Goal: Communication & Community: Answer question/provide support

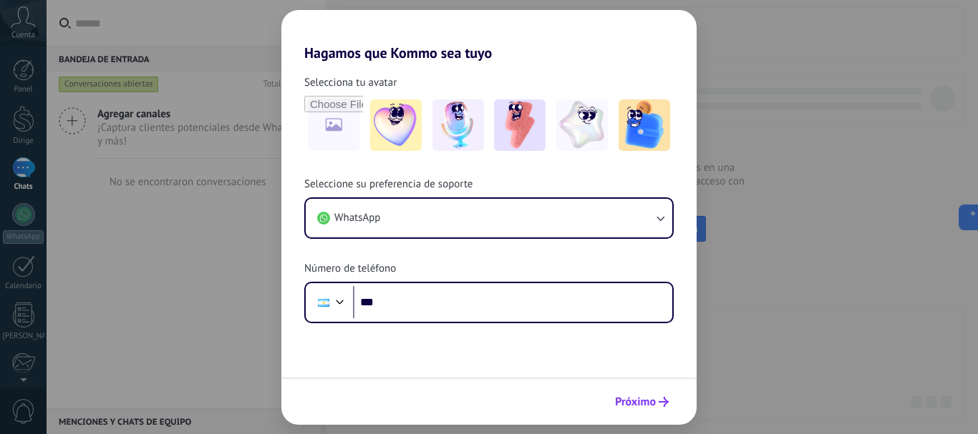
click at [646, 399] on font "Próximo" at bounding box center [635, 402] width 41 height 14
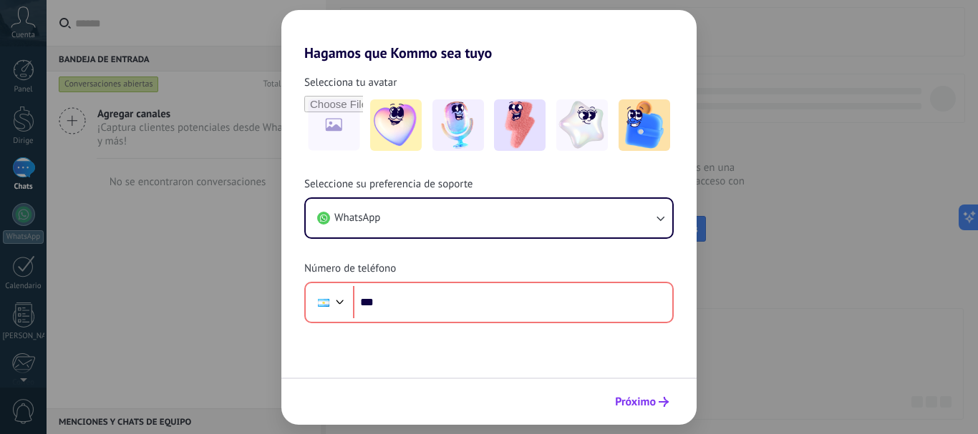
click at [664, 399] on use "submit" at bounding box center [663, 402] width 10 height 10
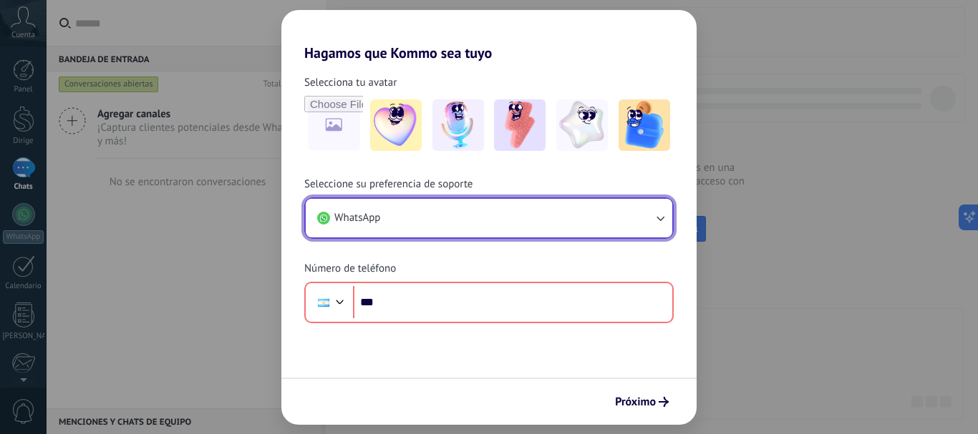
click at [658, 219] on icon "button" at bounding box center [660, 218] width 8 height 5
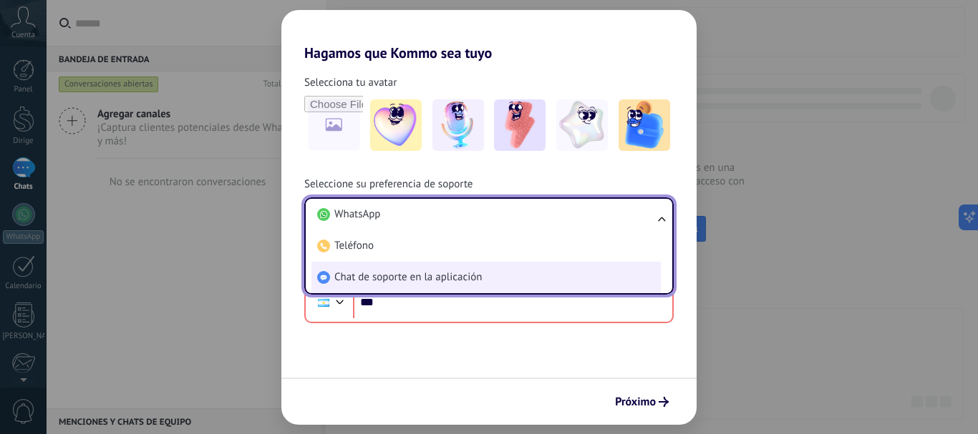
click at [430, 278] on font "Chat de soporte en la aplicación" at bounding box center [407, 278] width 147 height 14
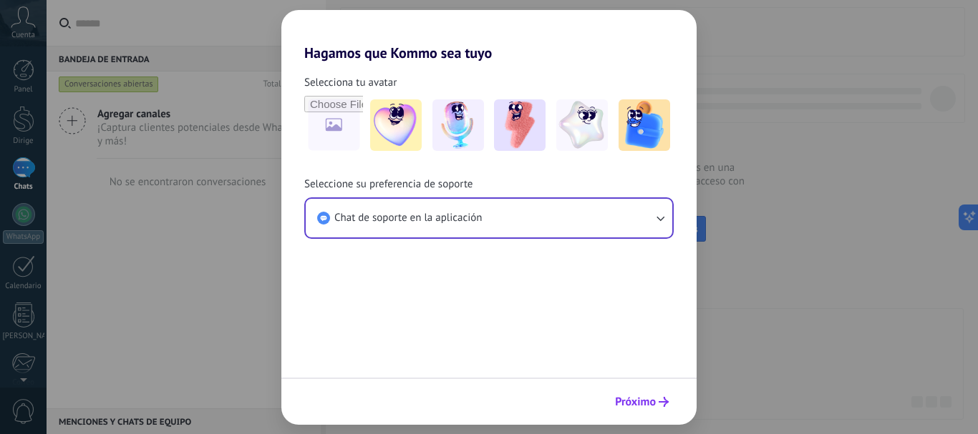
click at [639, 396] on font "Próximo" at bounding box center [635, 402] width 41 height 14
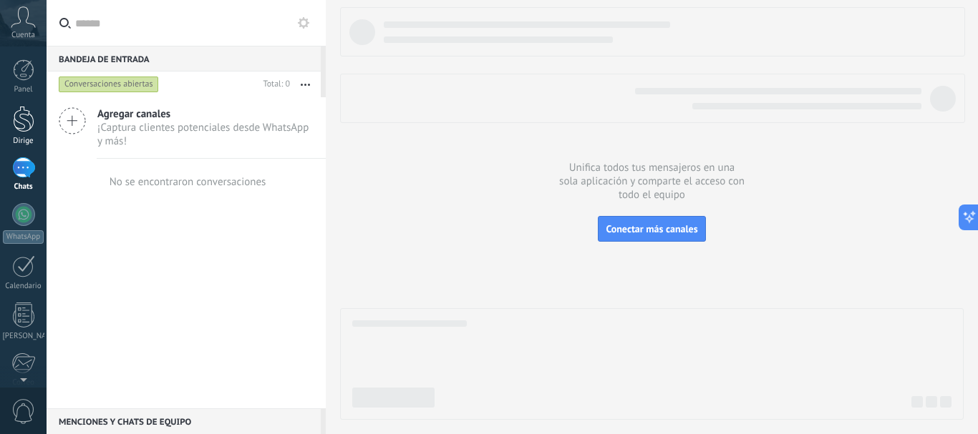
click at [28, 120] on div at bounding box center [23, 119] width 21 height 26
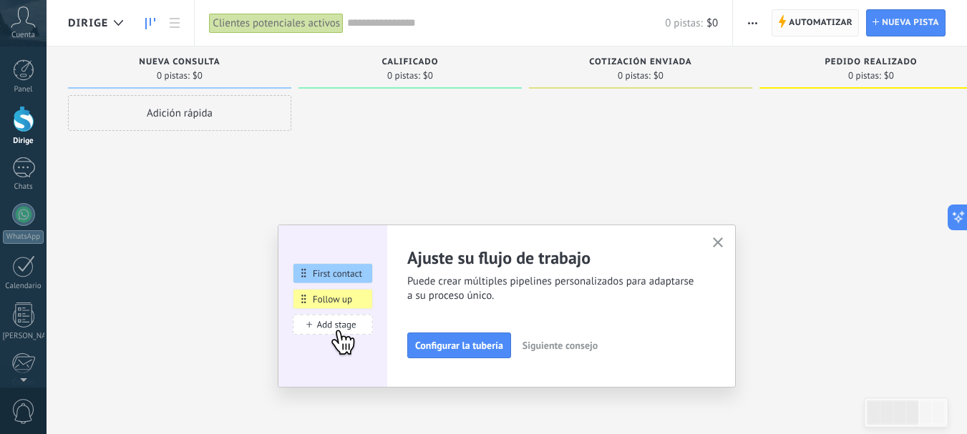
click at [792, 21] on font "Automatizar" at bounding box center [821, 22] width 64 height 11
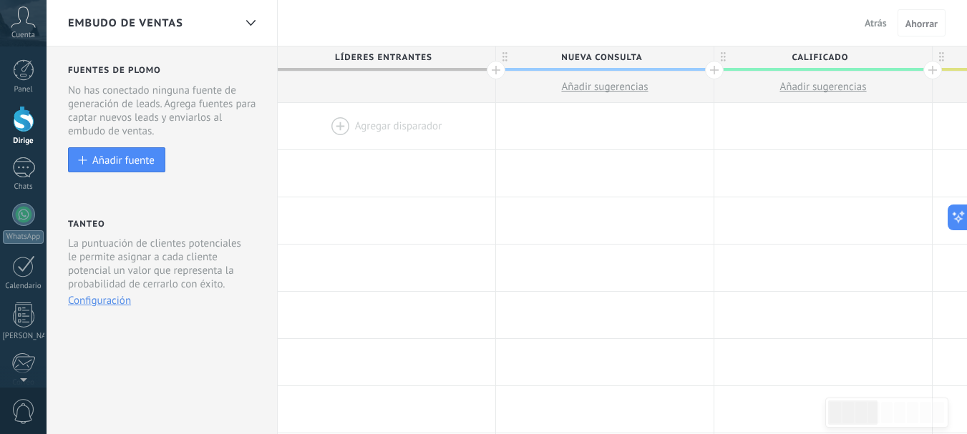
click at [885, 55] on span "Calificado" at bounding box center [819, 58] width 210 height 22
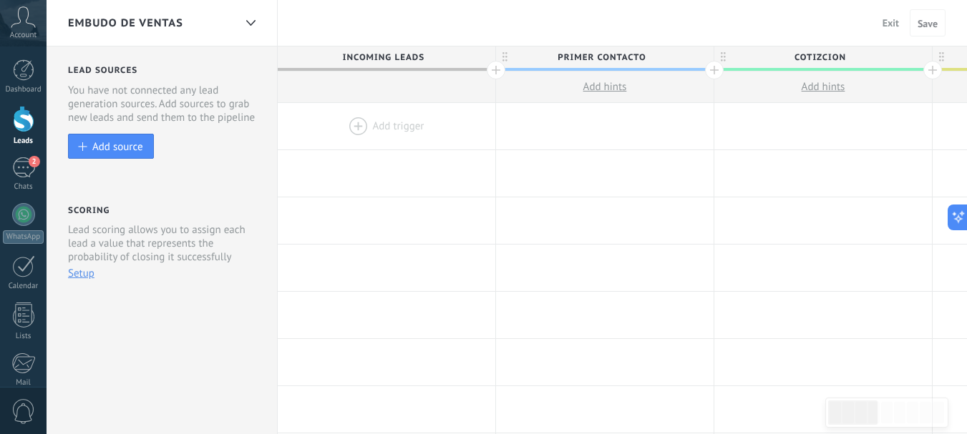
click at [19, 155] on div "Dashboard Leads 2 Chats WhatsApp Customers" at bounding box center [23, 304] width 47 height 490
click at [23, 165] on div "2" at bounding box center [23, 167] width 23 height 21
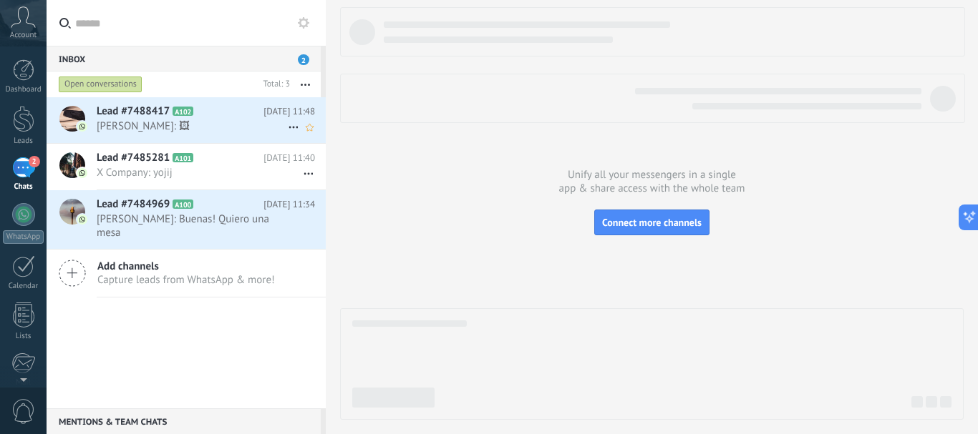
click at [156, 123] on span "Daniel Cristina: 🖼" at bounding box center [192, 127] width 191 height 14
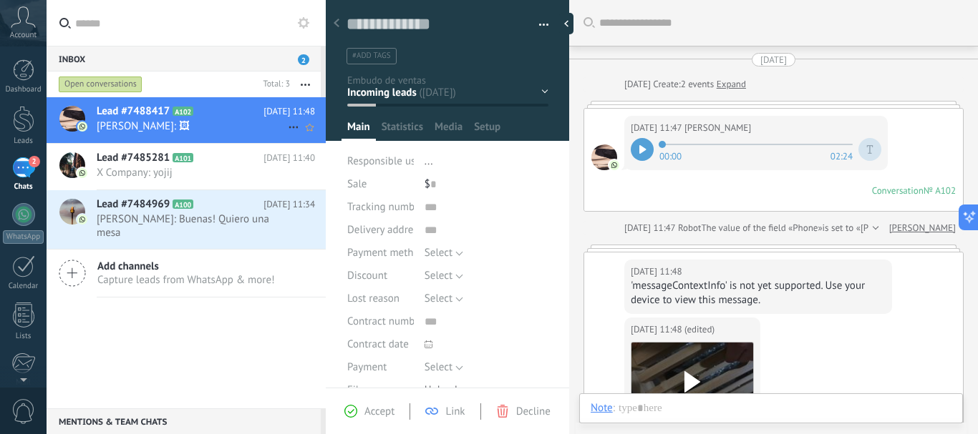
scroll to position [2104, 0]
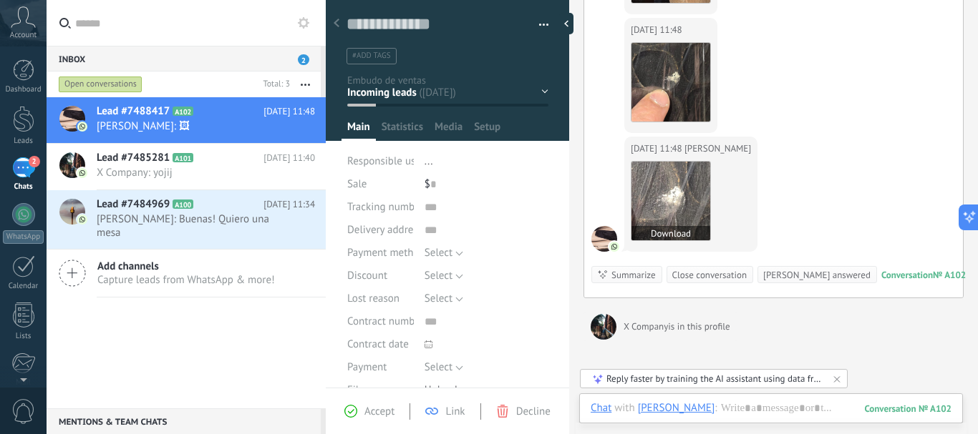
click at [658, 183] on img at bounding box center [670, 201] width 79 height 79
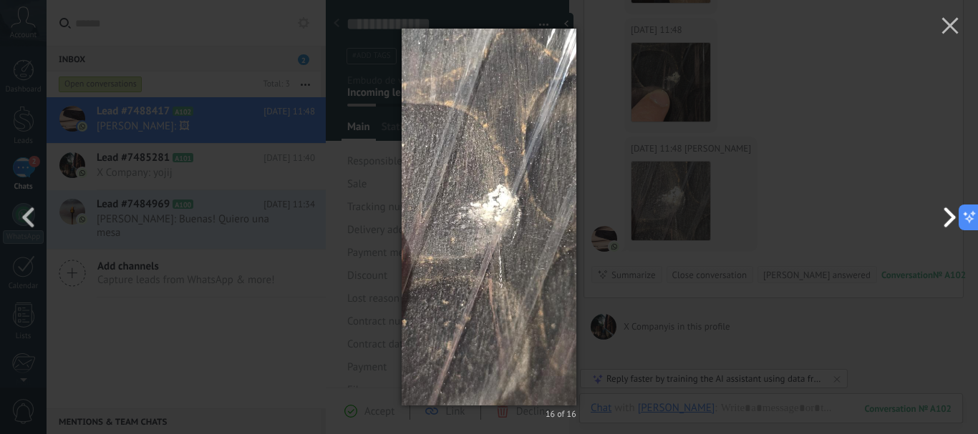
click at [948, 220] on button "button" at bounding box center [945, 217] width 64 height 79
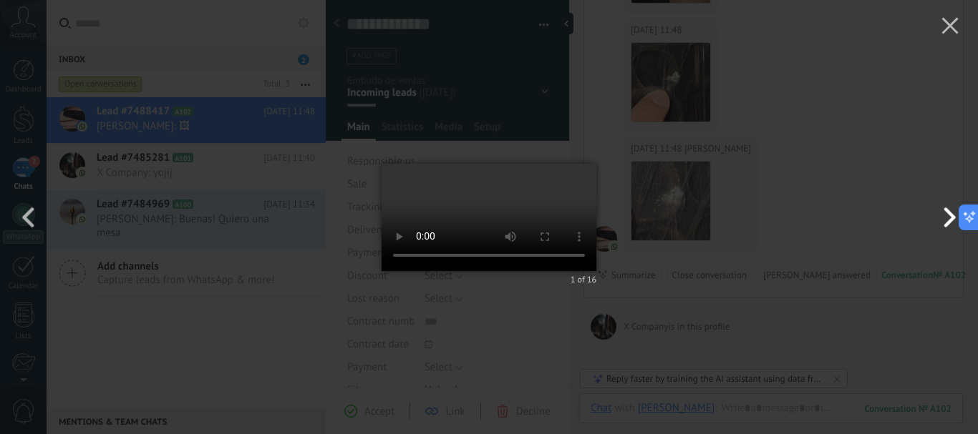
click at [948, 220] on button "button" at bounding box center [945, 217] width 64 height 79
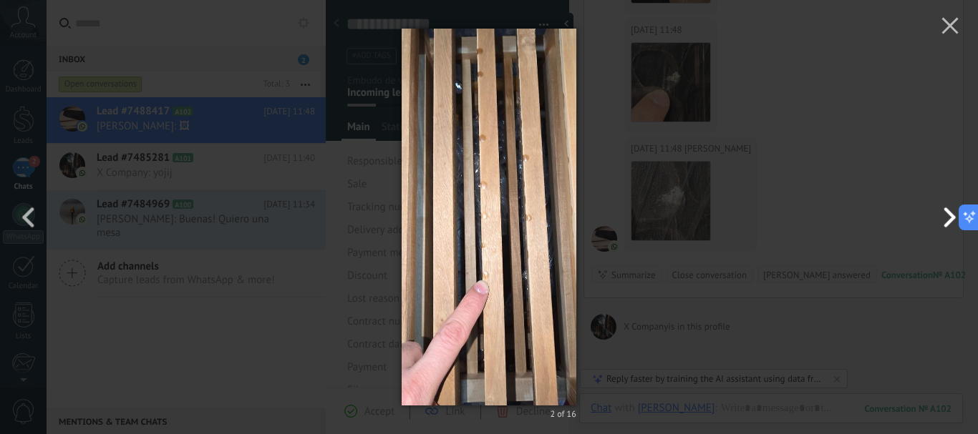
click at [948, 220] on button "button" at bounding box center [945, 217] width 64 height 79
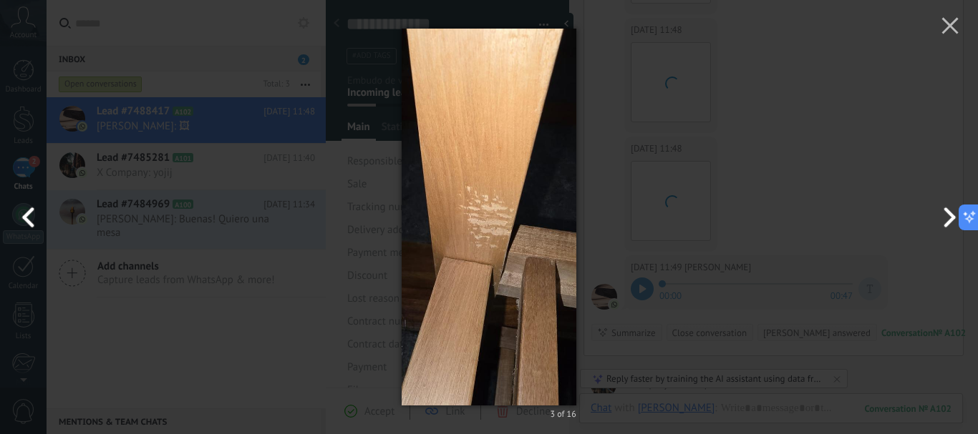
scroll to position [2196, 0]
click at [24, 214] on button "button" at bounding box center [32, 217] width 64 height 79
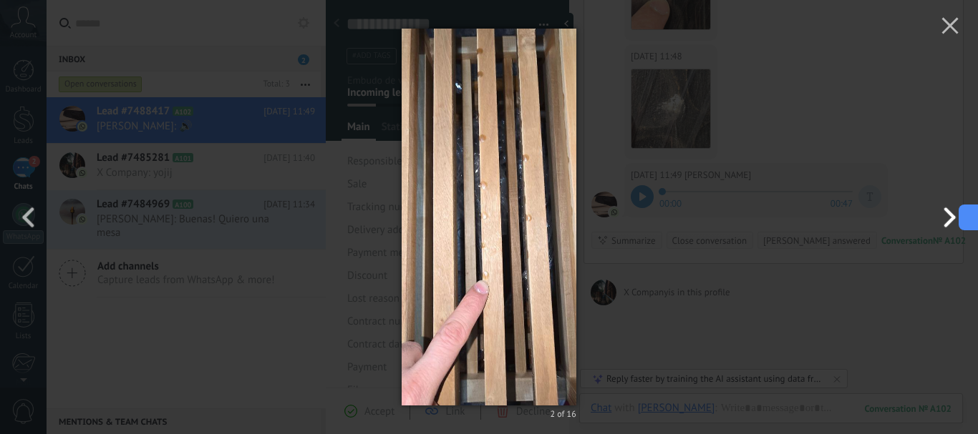
click at [951, 212] on button "button" at bounding box center [945, 217] width 64 height 79
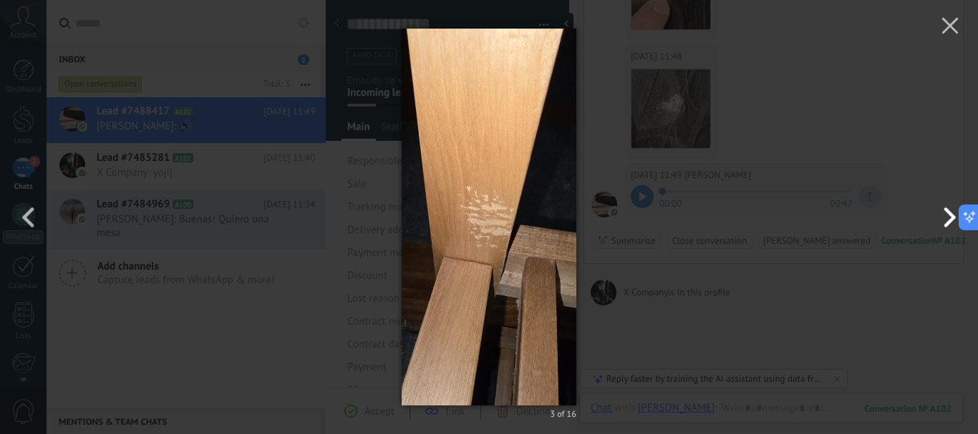
click at [951, 212] on button "button" at bounding box center [945, 217] width 64 height 79
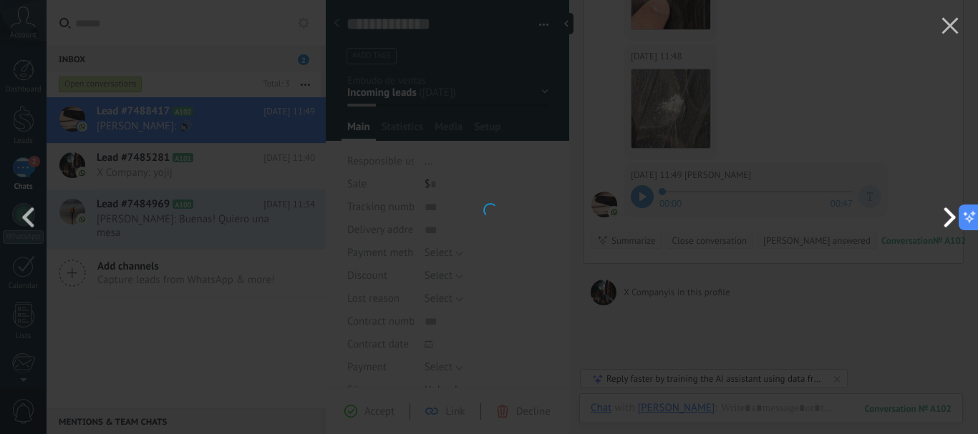
click at [951, 212] on button "button" at bounding box center [945, 217] width 64 height 79
click at [949, 21] on icon "button" at bounding box center [949, 25] width 17 height 17
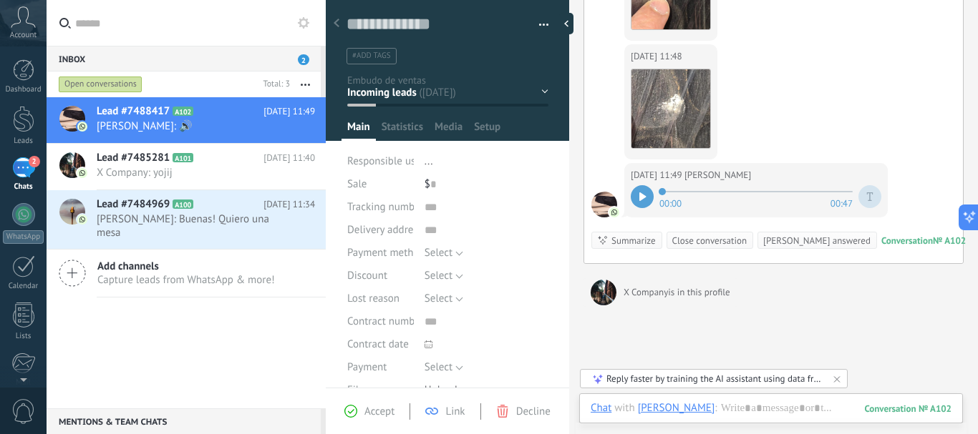
click at [601, 296] on div at bounding box center [603, 293] width 26 height 26
click at [131, 178] on span "X Company: yojij" at bounding box center [192, 173] width 191 height 14
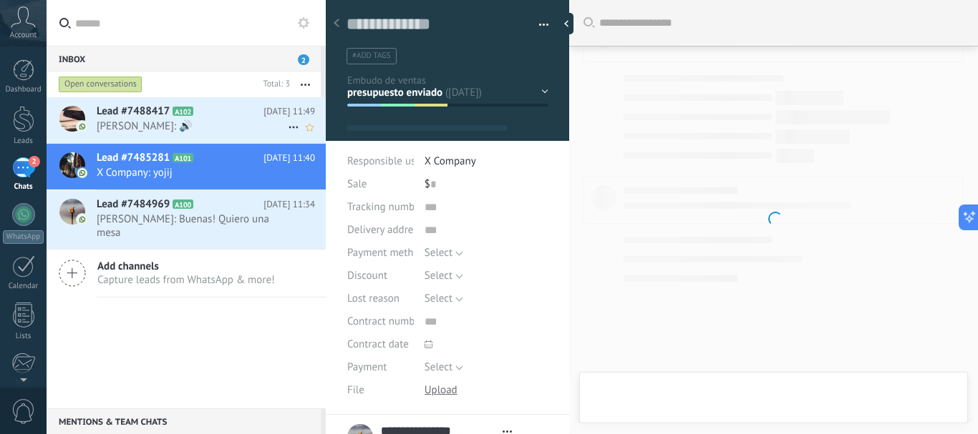
scroll to position [114, 0]
click at [135, 136] on div "Lead #7488417 A102 Today 11:49 Daniel Cristina: 🔊" at bounding box center [211, 119] width 229 height 45
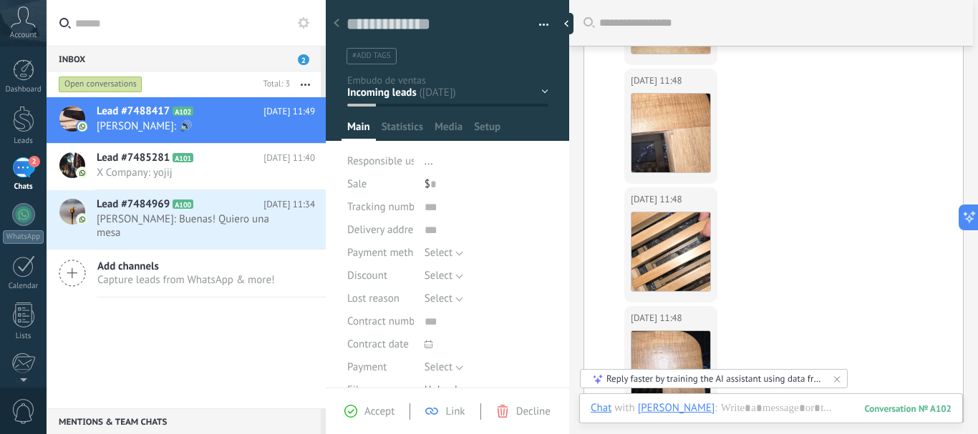
scroll to position [1465, 0]
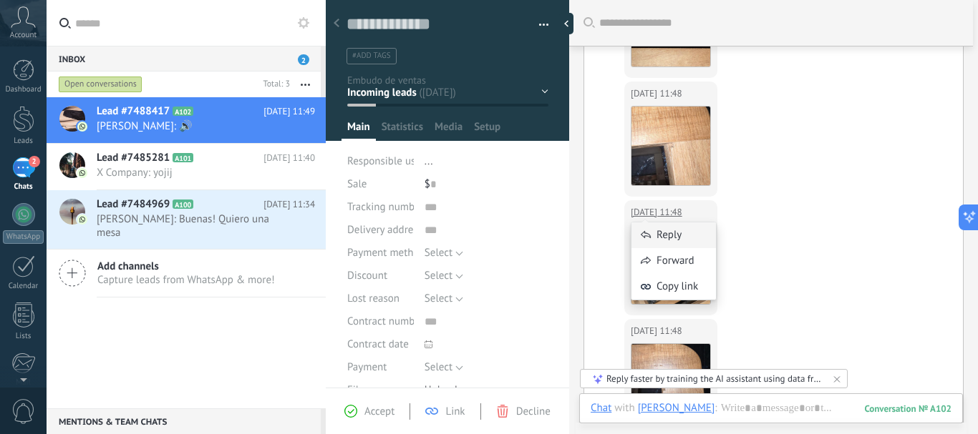
click at [668, 238] on div "Reply" at bounding box center [673, 236] width 84 height 26
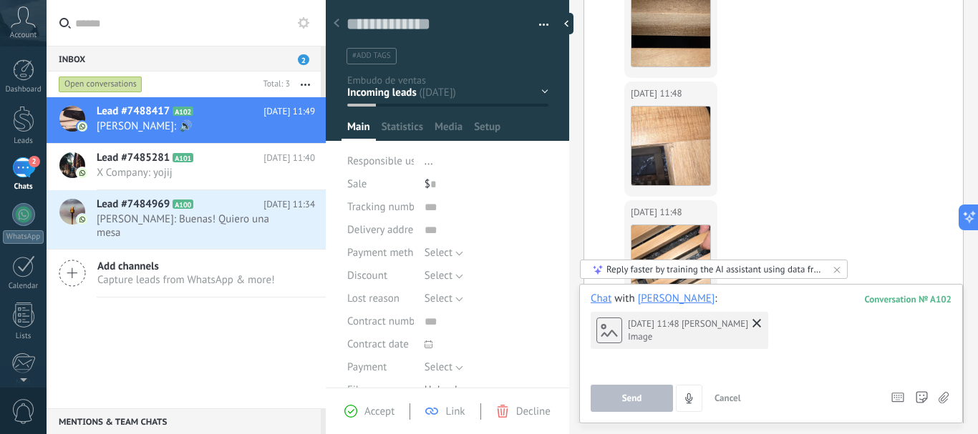
scroll to position [2204, 0]
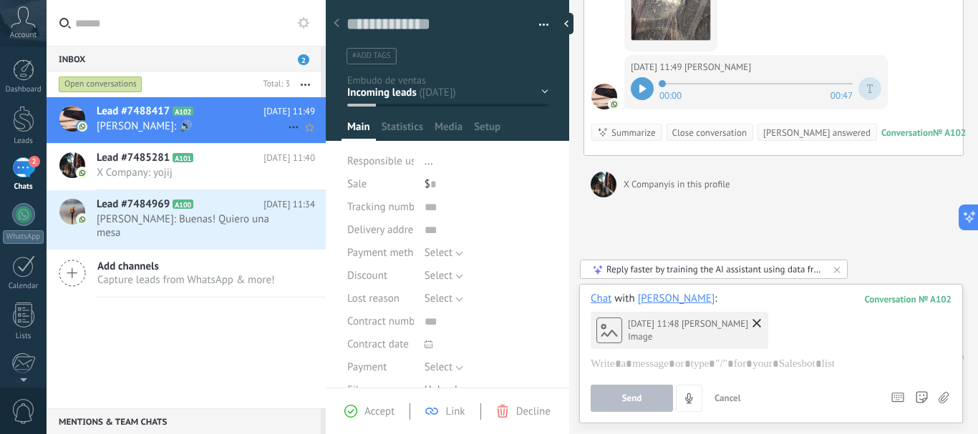
click at [152, 117] on span "Lead #7488417" at bounding box center [133, 111] width 73 height 14
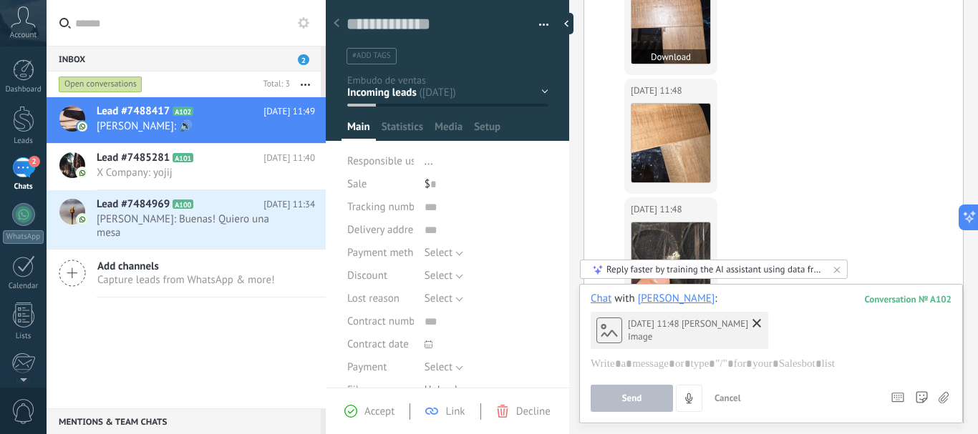
click at [666, 18] on img at bounding box center [670, 24] width 79 height 79
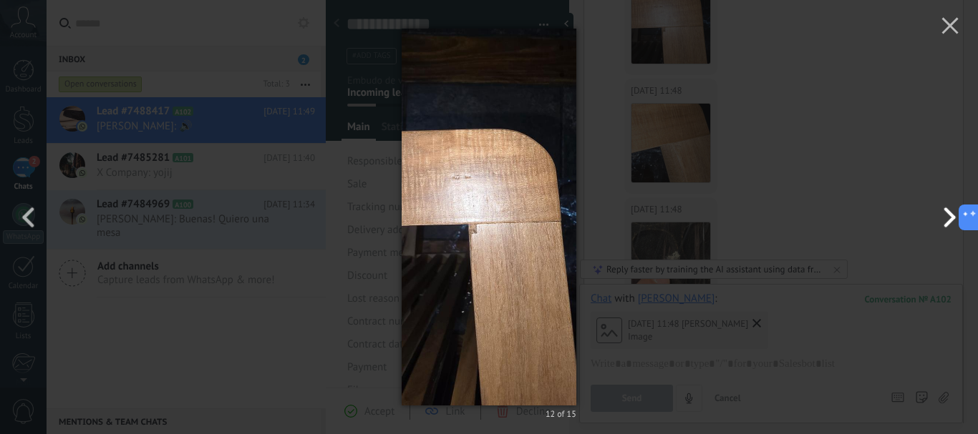
click at [947, 218] on button "button" at bounding box center [945, 217] width 64 height 79
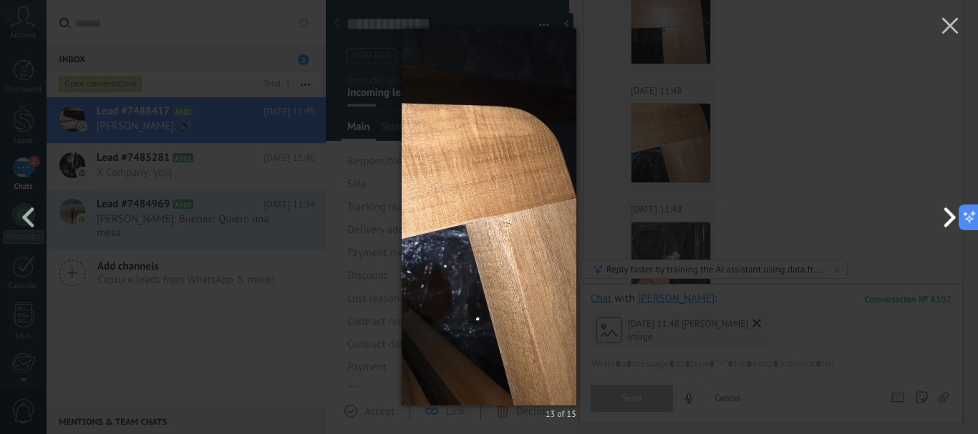
click at [947, 218] on button "button" at bounding box center [945, 217] width 64 height 79
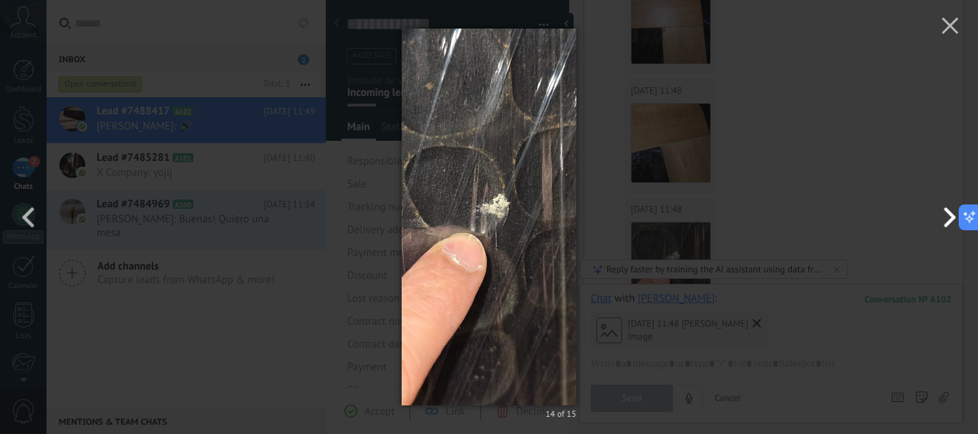
click at [947, 218] on button "button" at bounding box center [945, 217] width 64 height 79
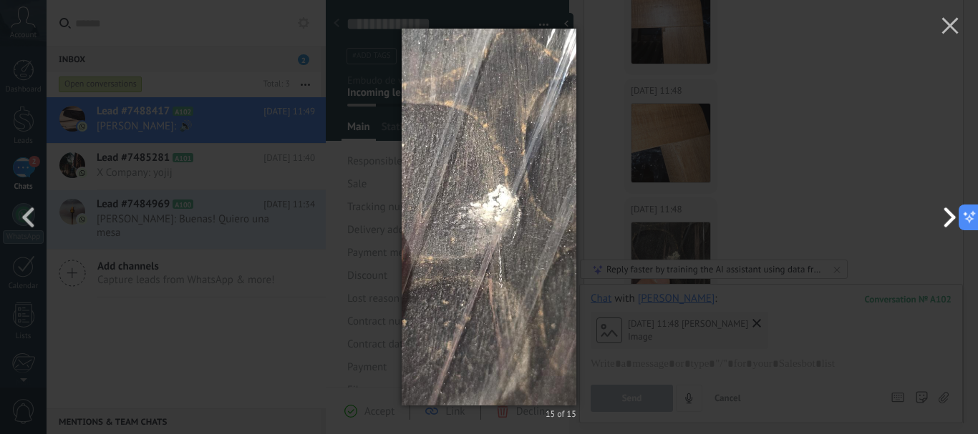
click at [947, 218] on button "button" at bounding box center [945, 217] width 64 height 79
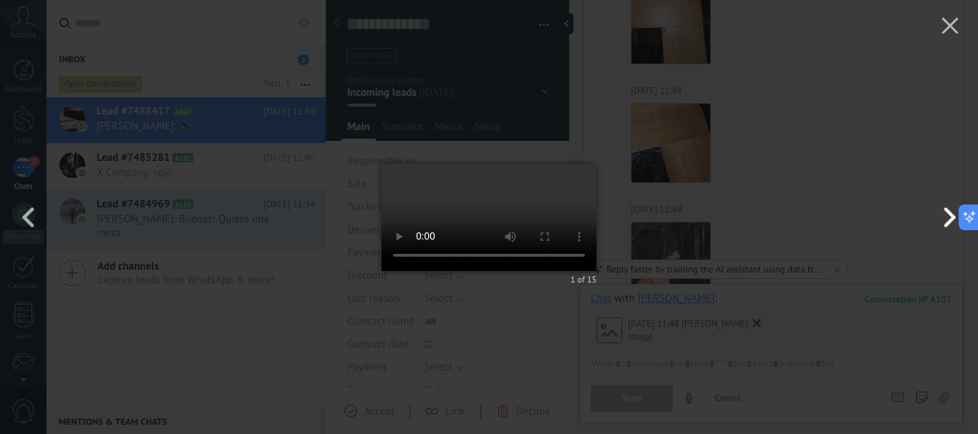
click at [947, 218] on button "button" at bounding box center [945, 217] width 64 height 79
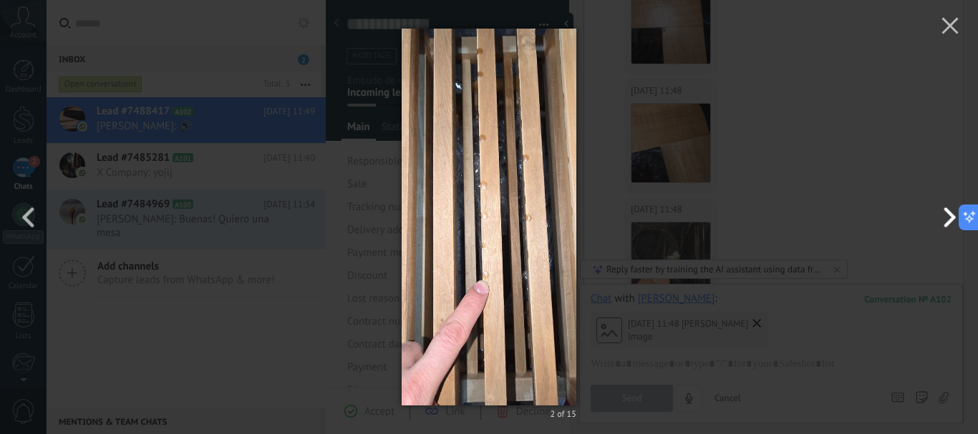
click at [947, 218] on button "button" at bounding box center [945, 217] width 64 height 79
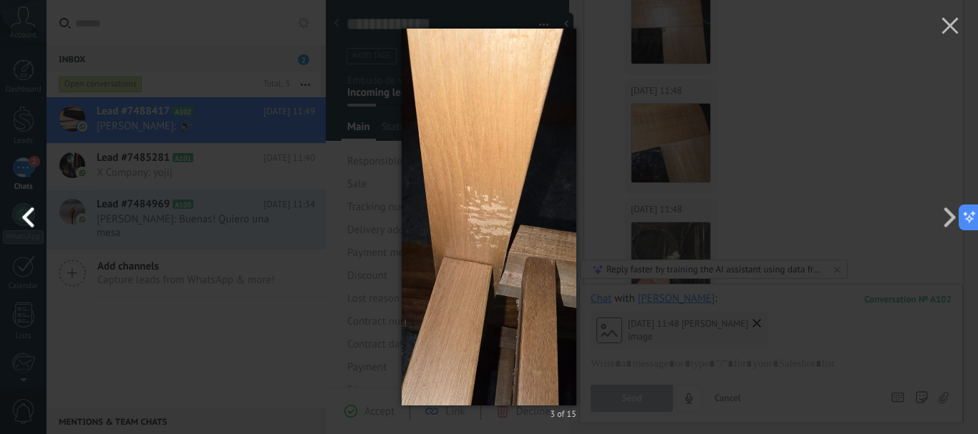
click at [31, 213] on button "button" at bounding box center [32, 217] width 64 height 79
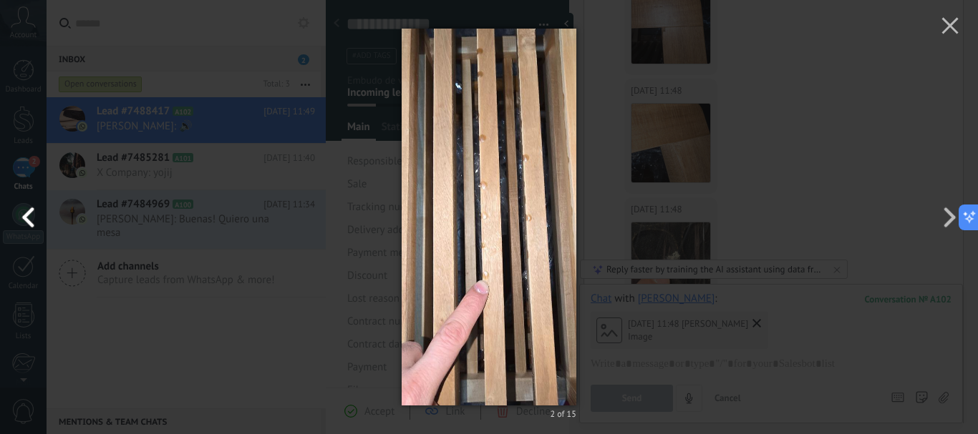
click at [31, 213] on button "button" at bounding box center [32, 217] width 64 height 79
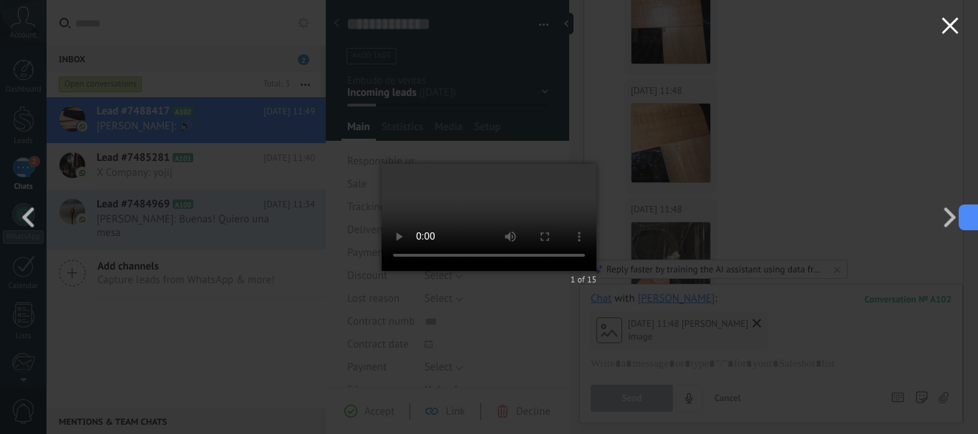
click at [943, 36] on button "button" at bounding box center [950, 28] width 56 height 56
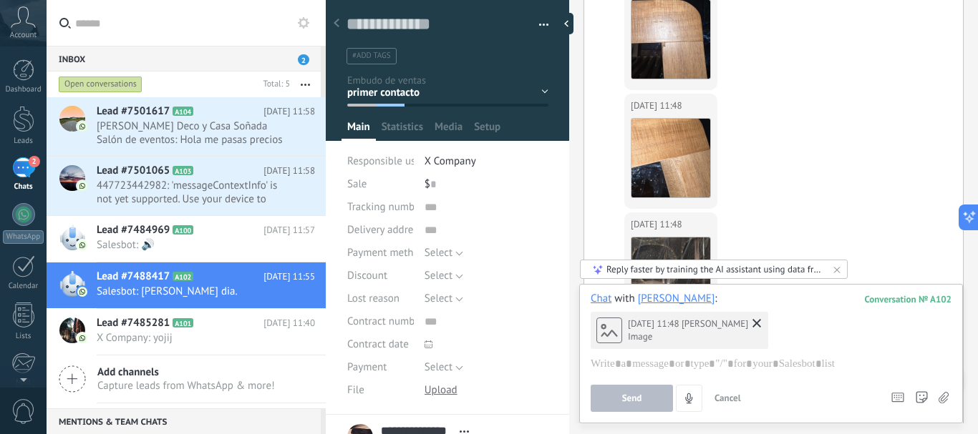
scroll to position [1948, 0]
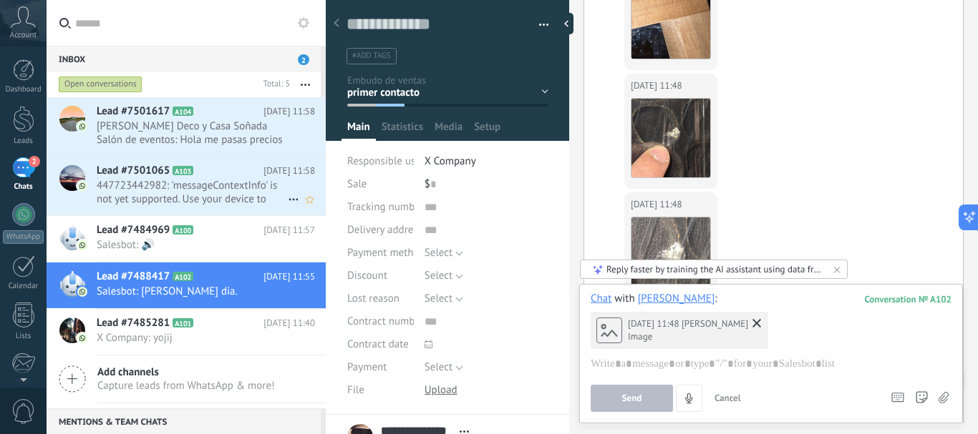
click at [122, 185] on span "447723442982: 'messageContextInfo' is not yet supported. Use your device to vie…" at bounding box center [192, 192] width 191 height 27
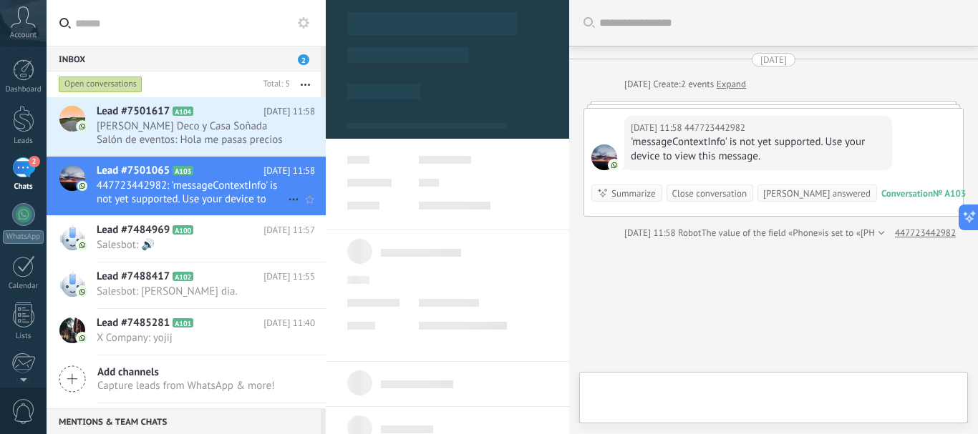
scroll to position [56, 0]
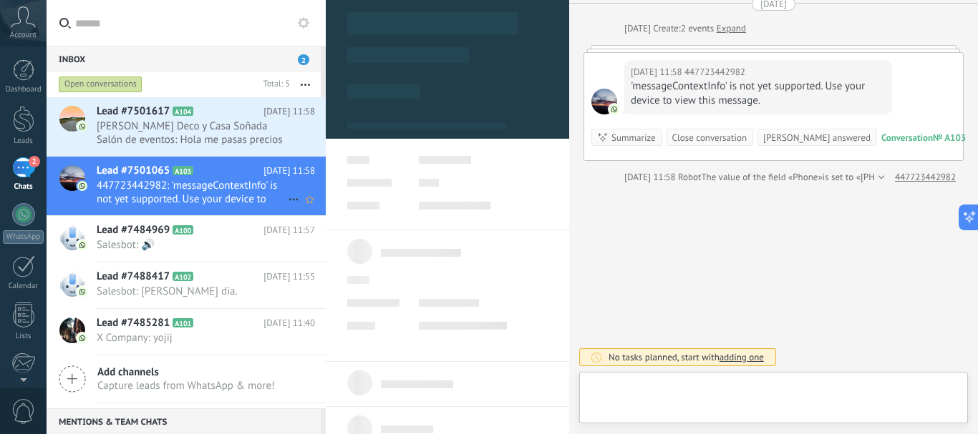
type textarea "**********"
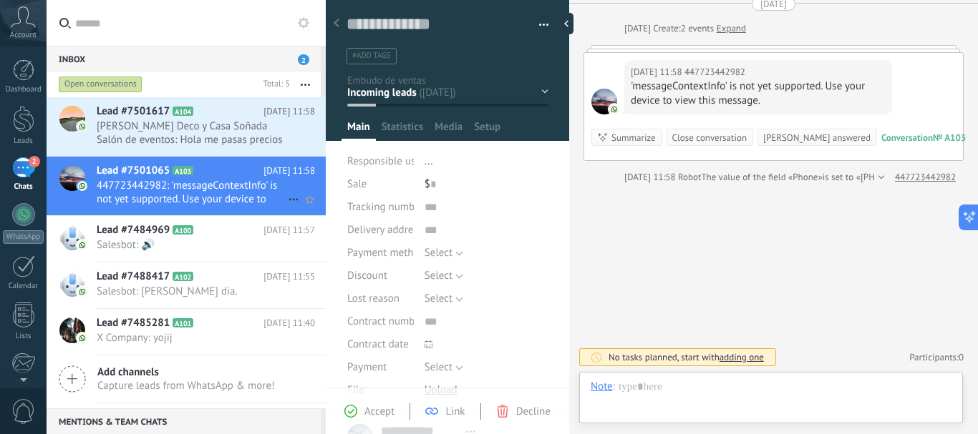
scroll to position [21, 0]
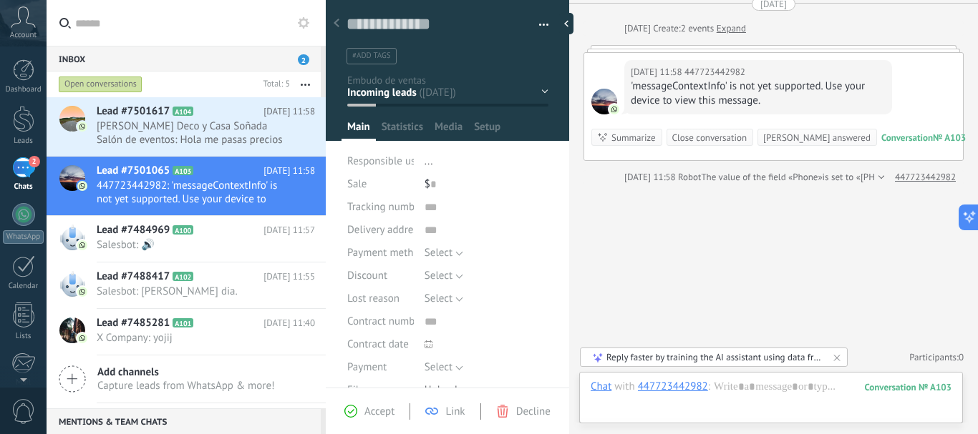
click at [601, 104] on div at bounding box center [604, 102] width 26 height 26
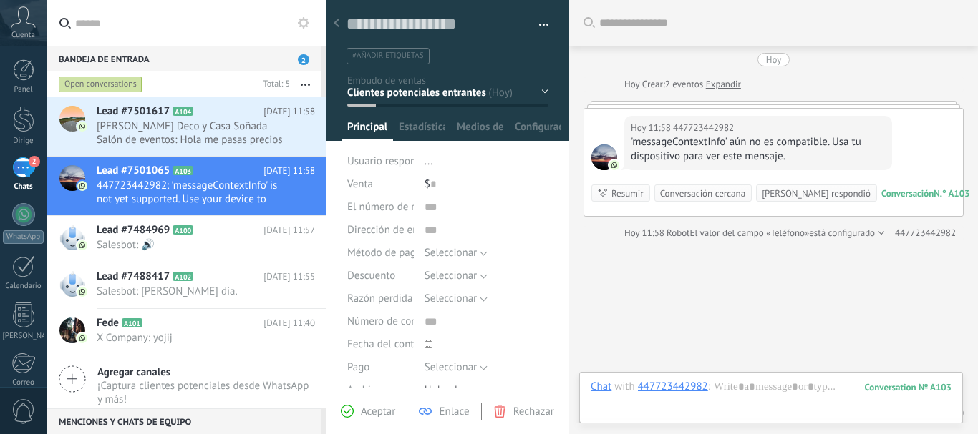
scroll to position [21, 0]
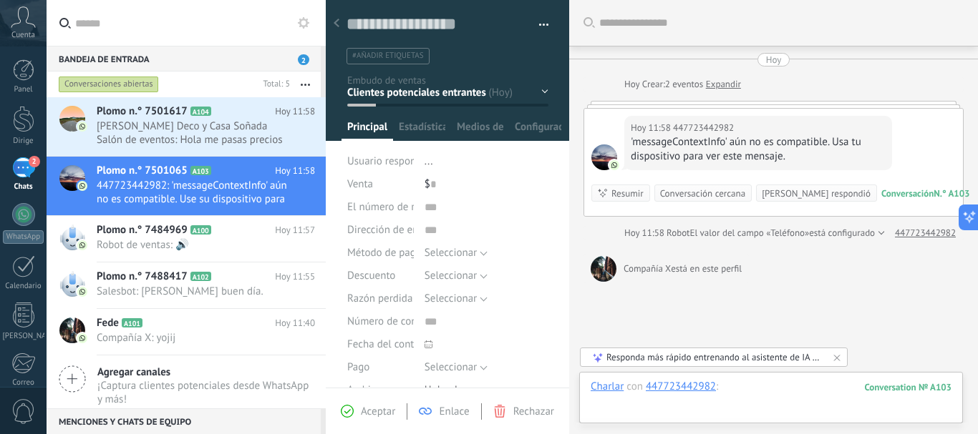
click at [637, 402] on div at bounding box center [770, 401] width 361 height 43
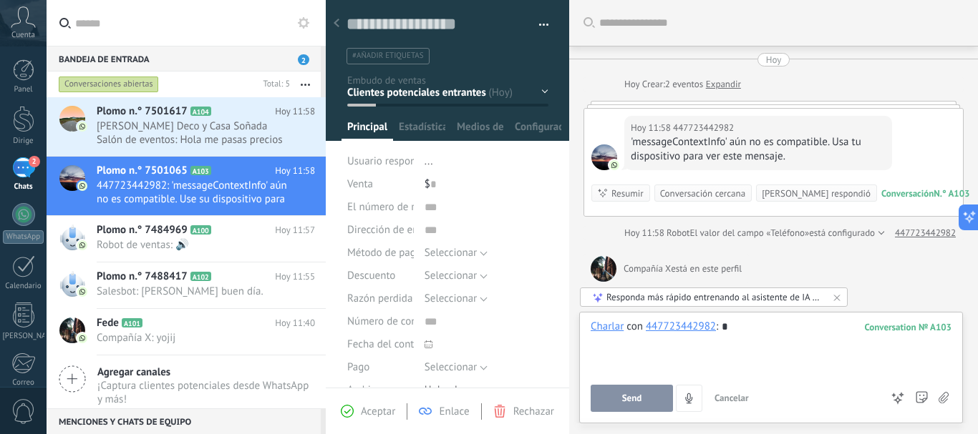
click at [736, 334] on div "*" at bounding box center [770, 347] width 361 height 54
click at [647, 402] on button "Send" at bounding box center [631, 398] width 82 height 27
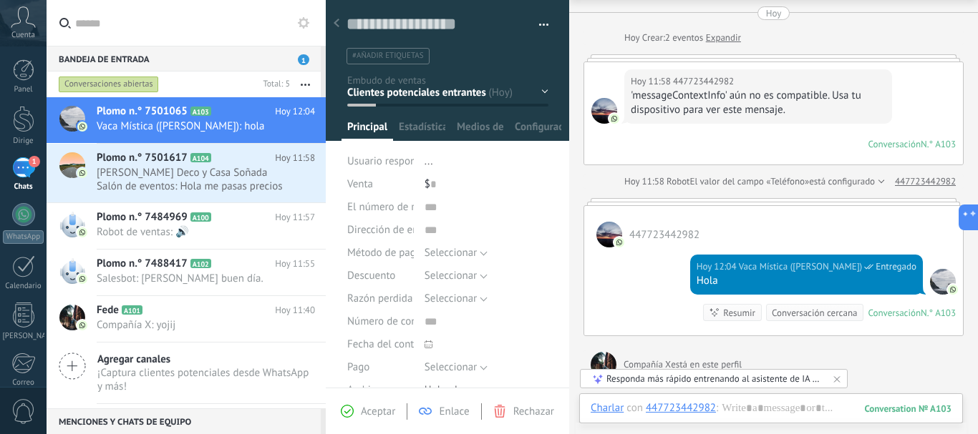
scroll to position [42, 0]
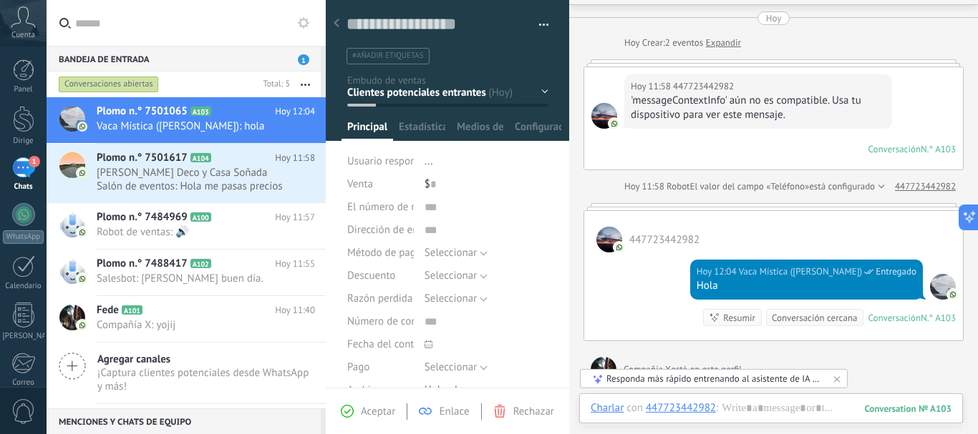
click at [606, 243] on div at bounding box center [609, 240] width 26 height 26
drag, startPoint x: 972, startPoint y: 301, endPoint x: 882, endPoint y: 284, distance: 91.8
click at [882, 284] on div "Search Load more Hoy Hoy Crear: 2 eventos Expandir Hoy 11:58 447723442982 'mess…" at bounding box center [773, 288] width 409 height 661
drag, startPoint x: 717, startPoint y: 406, endPoint x: 689, endPoint y: 399, distance: 28.6
click at [689, 399] on div "Chat Email Note Task Charlar con 447723442982 : 103 Enviar Cancelar Seguimiento…" at bounding box center [771, 420] width 384 height 52
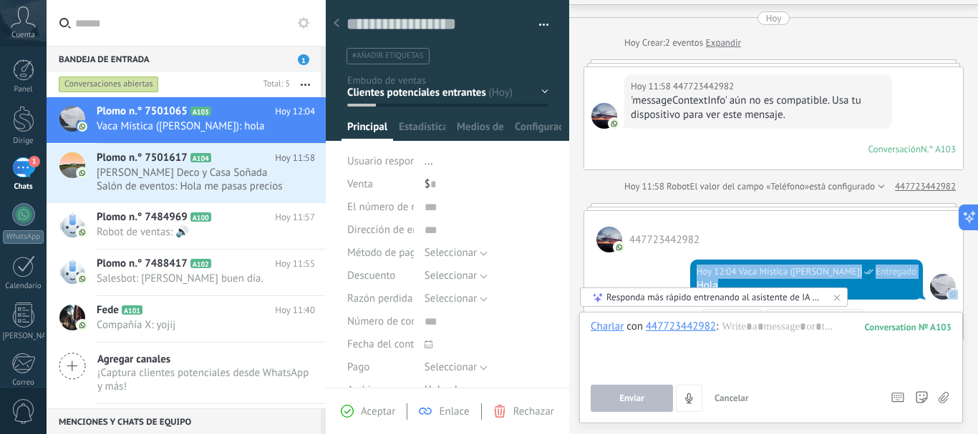
drag, startPoint x: 648, startPoint y: 324, endPoint x: 715, endPoint y: 331, distance: 67.7
click at [715, 331] on font "447723442982" at bounding box center [681, 327] width 70 height 14
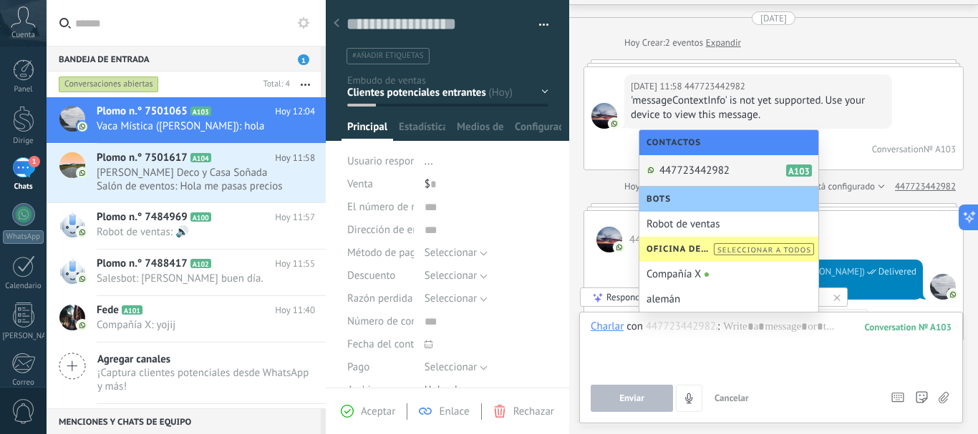
scroll to position [65, 0]
